Goal: Task Accomplishment & Management: Complete application form

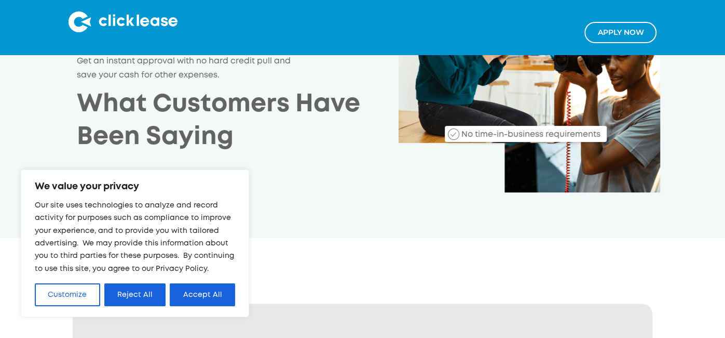
scroll to position [197, 0]
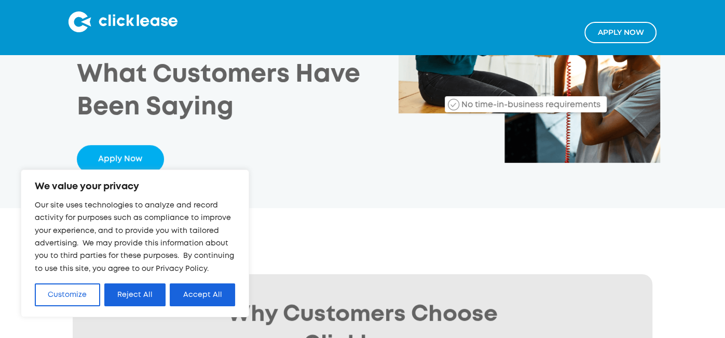
click at [619, 28] on link "Apply NOw" at bounding box center [621, 32] width 72 height 21
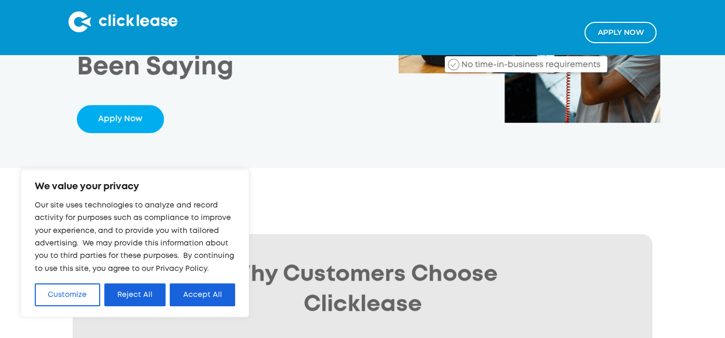
scroll to position [240, 0]
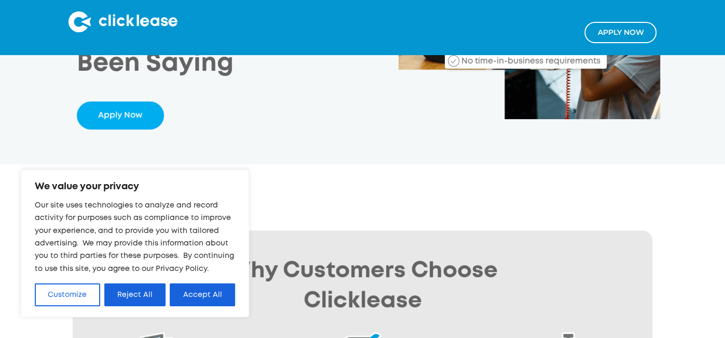
click at [229, 280] on div "Our site uses technologies to analyze and record activity for purposes such as …" at bounding box center [135, 252] width 200 height 107
click at [223, 297] on button "Accept All" at bounding box center [202, 294] width 65 height 23
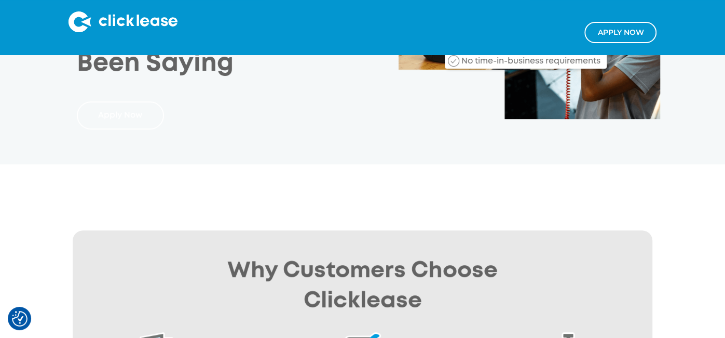
click at [156, 111] on link "Apply Now" at bounding box center [120, 115] width 87 height 28
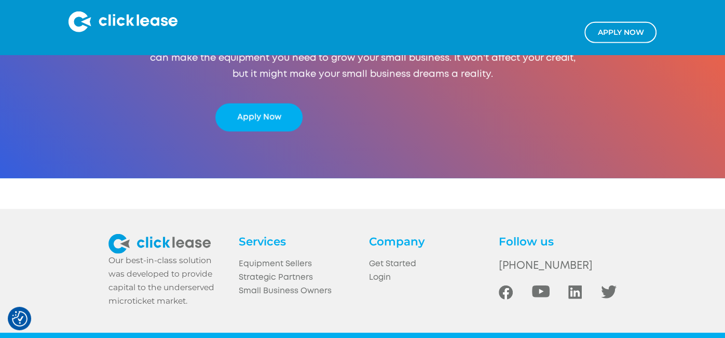
scroll to position [1968, 0]
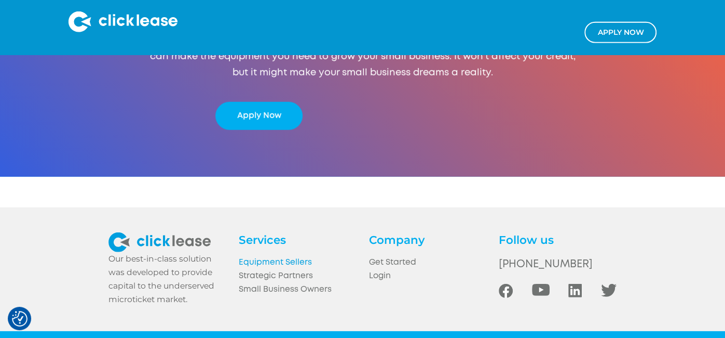
click at [289, 262] on link "Equipment Sellers" at bounding box center [298, 262] width 118 height 14
